Goal: Information Seeking & Learning: Check status

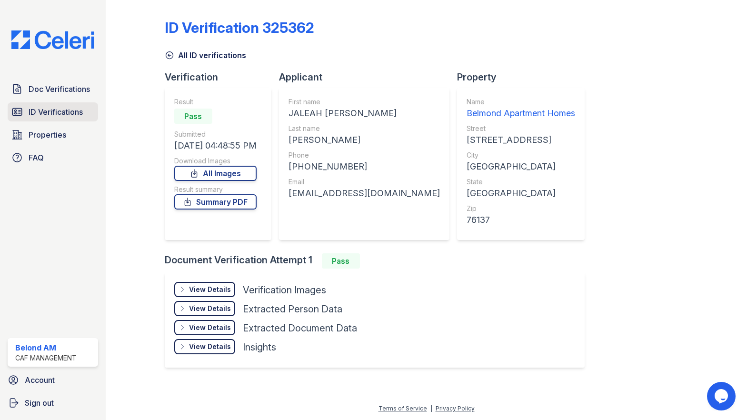
click at [47, 116] on span "ID Verifications" at bounding box center [56, 111] width 54 height 11
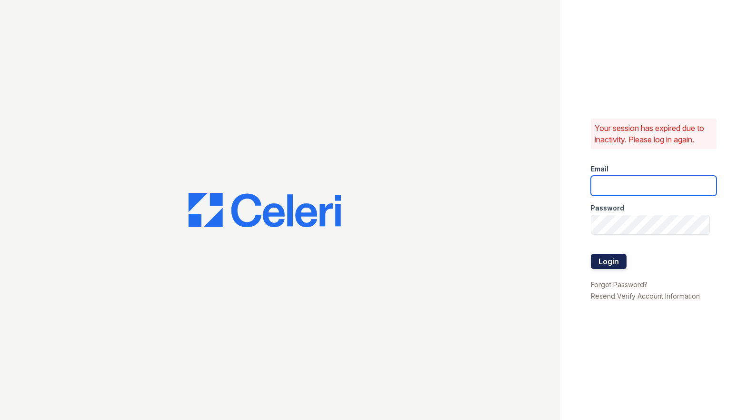
type input "belmond.am@cafmanagement.com"
click at [614, 264] on button "Login" at bounding box center [609, 261] width 36 height 15
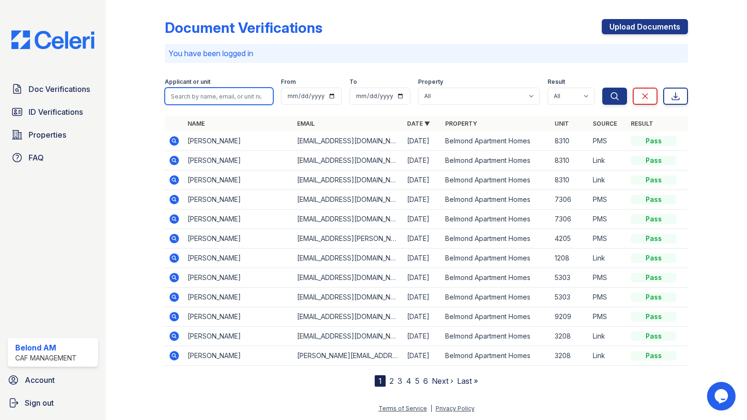
click at [203, 91] on input "search" at bounding box center [219, 96] width 109 height 17
type input "william"
click at [623, 99] on button "Search" at bounding box center [614, 96] width 25 height 17
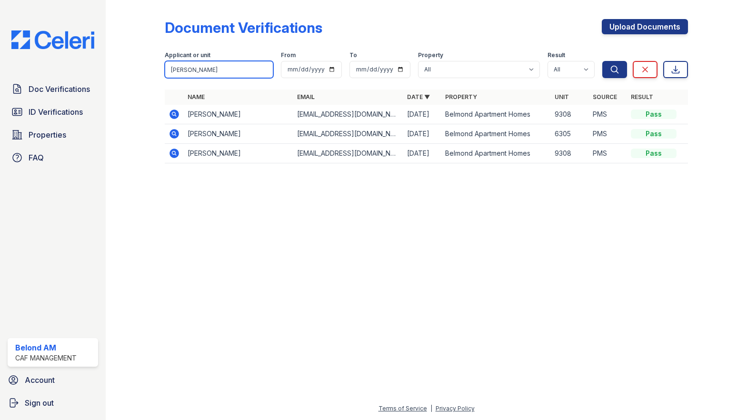
click at [212, 75] on input "william" at bounding box center [219, 69] width 109 height 17
type input "[PERSON_NAME]"
click at [611, 71] on icon "submit" at bounding box center [615, 70] width 10 height 10
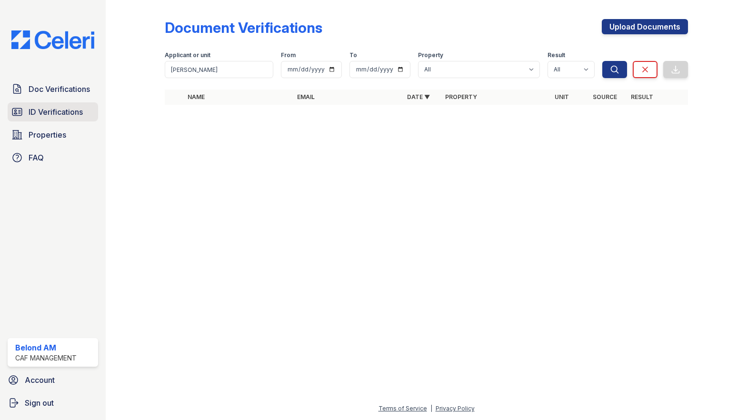
click at [56, 111] on span "ID Verifications" at bounding box center [56, 111] width 54 height 11
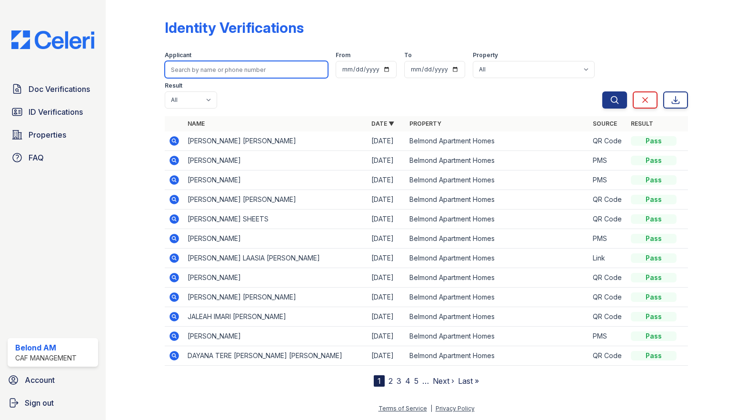
click at [205, 72] on input "search" at bounding box center [247, 69] width 164 height 17
type input "[PERSON_NAME]"
click at [602, 91] on button "Search" at bounding box center [614, 99] width 25 height 17
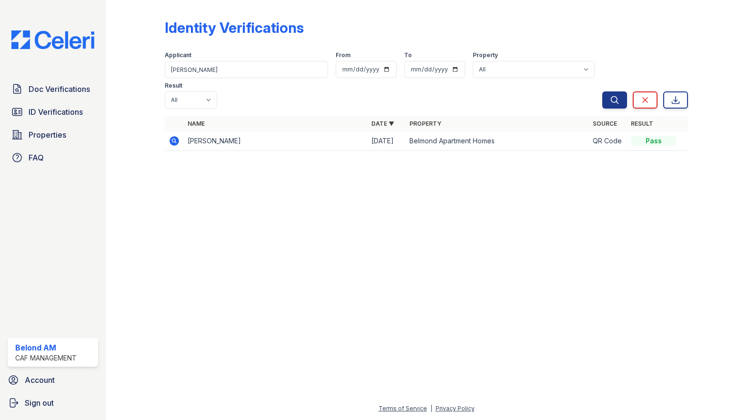
click at [171, 136] on icon at bounding box center [174, 141] width 10 height 10
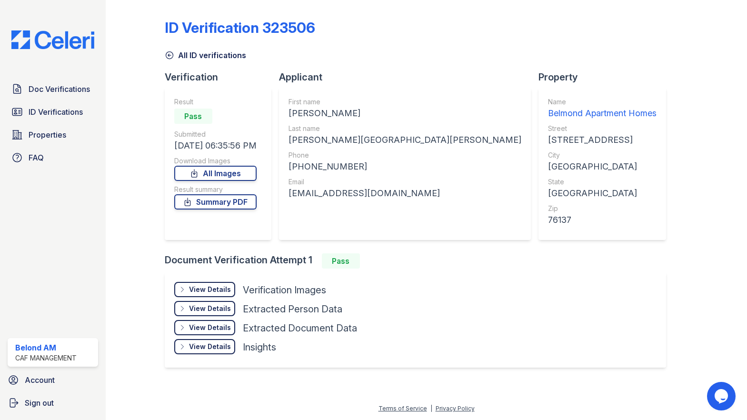
click at [198, 289] on div "View Details" at bounding box center [210, 290] width 42 height 10
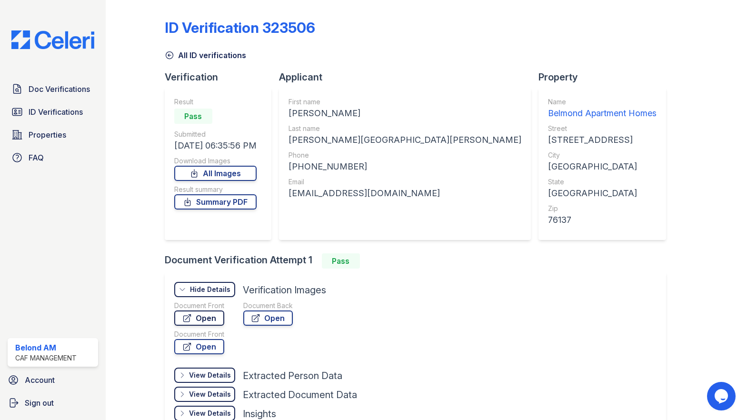
click at [197, 317] on link "Open" at bounding box center [199, 317] width 50 height 15
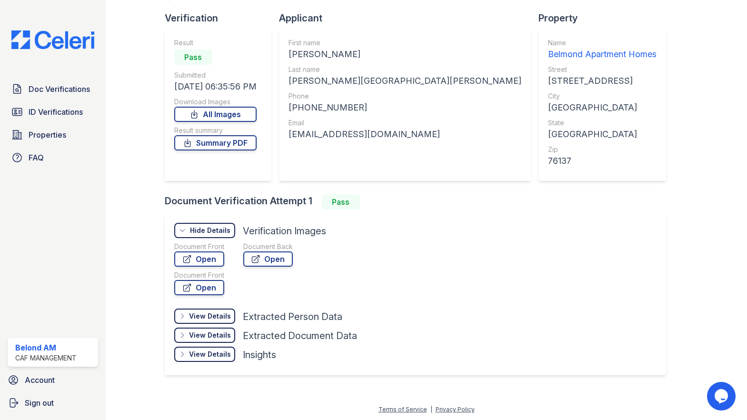
scroll to position [60, 0]
click at [192, 287] on icon at bounding box center [187, 287] width 10 height 10
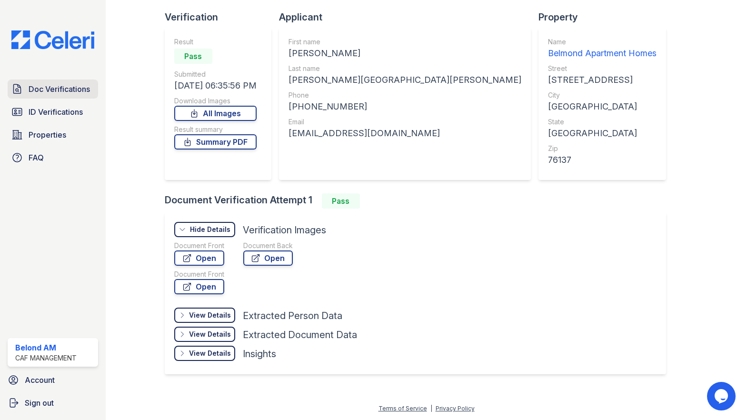
click at [43, 95] on link "Doc Verifications" at bounding box center [53, 88] width 90 height 19
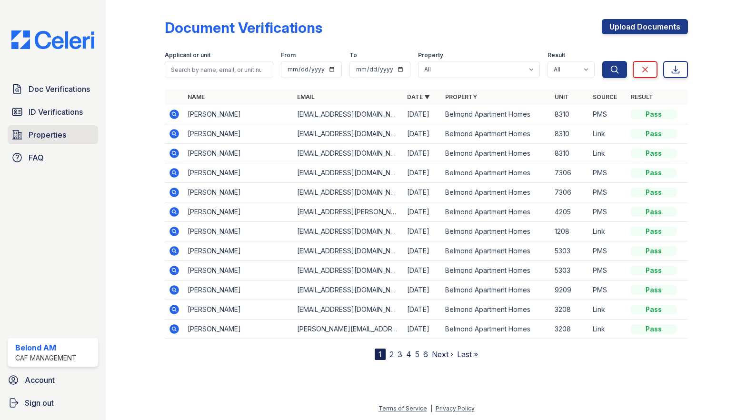
click at [45, 141] on link "Properties" at bounding box center [53, 134] width 90 height 19
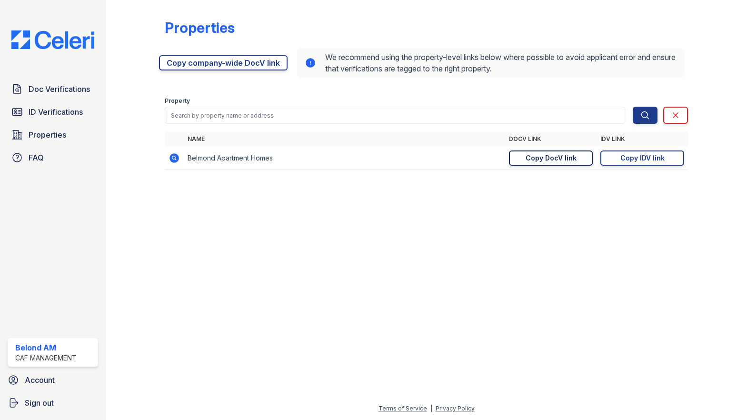
click at [563, 159] on div "Copy DocV link" at bounding box center [550, 158] width 51 height 10
click at [51, 89] on span "Doc Verifications" at bounding box center [59, 88] width 61 height 11
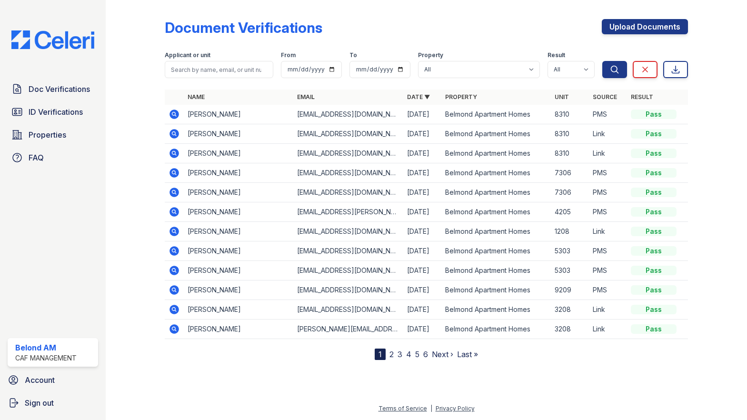
drag, startPoint x: 209, startPoint y: 80, endPoint x: 209, endPoint y: 74, distance: 6.7
click at [209, 80] on form "Applicant or unit From To Property All [GEOGRAPHIC_DATA] Homes Result All Pass …" at bounding box center [427, 63] width 524 height 38
click at [209, 73] on input "search" at bounding box center [219, 69] width 109 height 17
type input "[PERSON_NAME]"
click at [602, 61] on button "Search" at bounding box center [614, 69] width 25 height 17
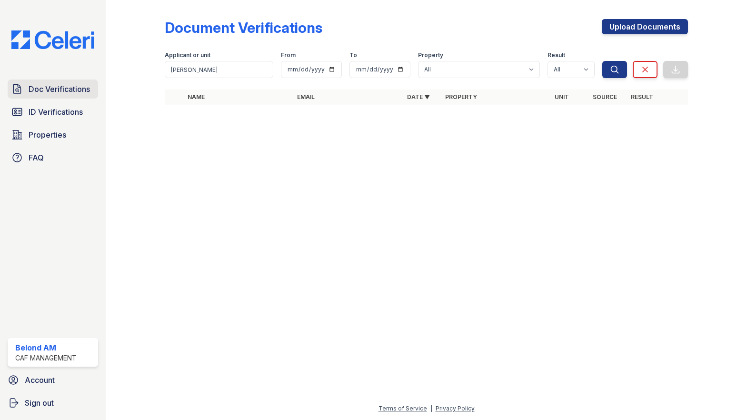
click at [62, 92] on span "Doc Verifications" at bounding box center [59, 88] width 61 height 11
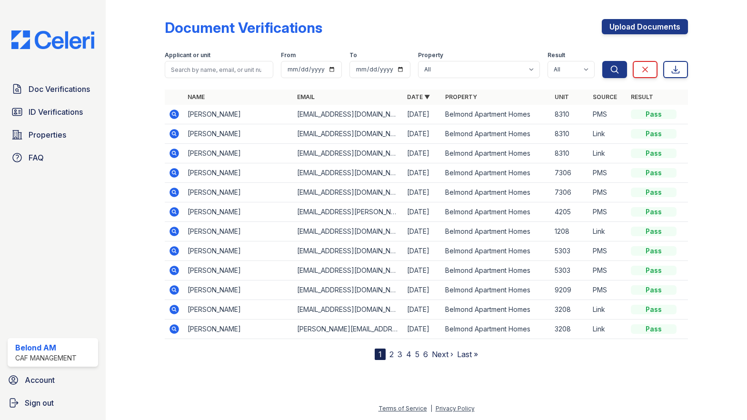
click at [62, 92] on span "Doc Verifications" at bounding box center [59, 88] width 61 height 11
click at [43, 96] on link "Doc Verifications" at bounding box center [53, 88] width 90 height 19
click at [49, 113] on span "ID Verifications" at bounding box center [56, 111] width 54 height 11
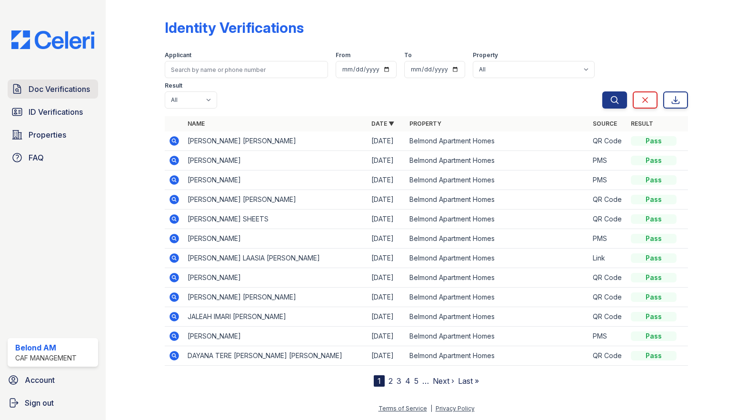
click at [44, 94] on span "Doc Verifications" at bounding box center [59, 88] width 61 height 11
